Goal: Check status: Check status

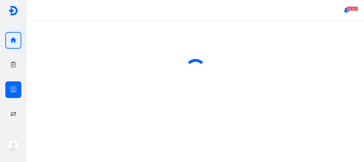
click at [13, 90] on icon "button" at bounding box center [13, 89] width 7 height 7
click at [13, 87] on icon "button" at bounding box center [13, 89] width 7 height 7
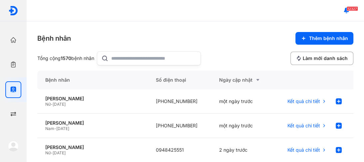
click at [119, 54] on input "text" at bounding box center [153, 58] width 85 height 13
paste input "*******"
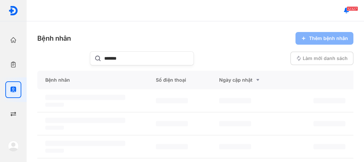
type input "*******"
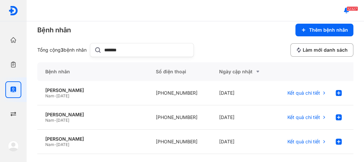
scroll to position [11, 0]
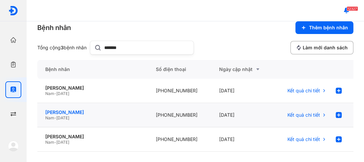
click at [66, 113] on div "[PERSON_NAME]" at bounding box center [92, 112] width 95 height 6
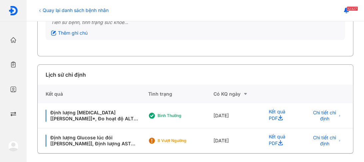
scroll to position [96, 0]
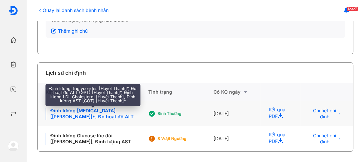
click at [76, 113] on div "Định lượng [MEDICAL_DATA] [[PERSON_NAME]]*, Đo hoạt độ ALT (GPT) [Huyết Thanh]*…" at bounding box center [93, 114] width 94 height 12
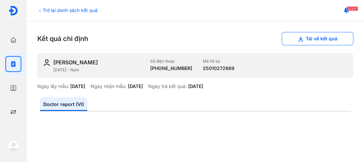
click at [57, 9] on div "Trở lại danh sách kết quả" at bounding box center [67, 10] width 60 height 7
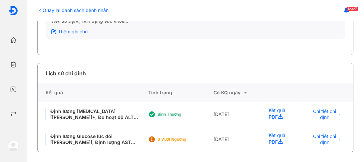
scroll to position [96, 0]
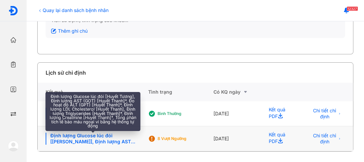
click at [93, 137] on div "Định lượng Glucose lúc đói [Huyết Tương], Định lượng AST (GOT) [Huyết Thanh]*, …" at bounding box center [93, 139] width 94 height 12
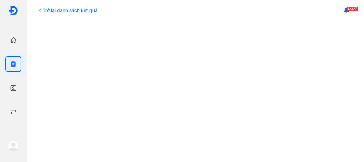
scroll to position [213, 0]
